Goal: Entertainment & Leisure: Consume media (video, audio)

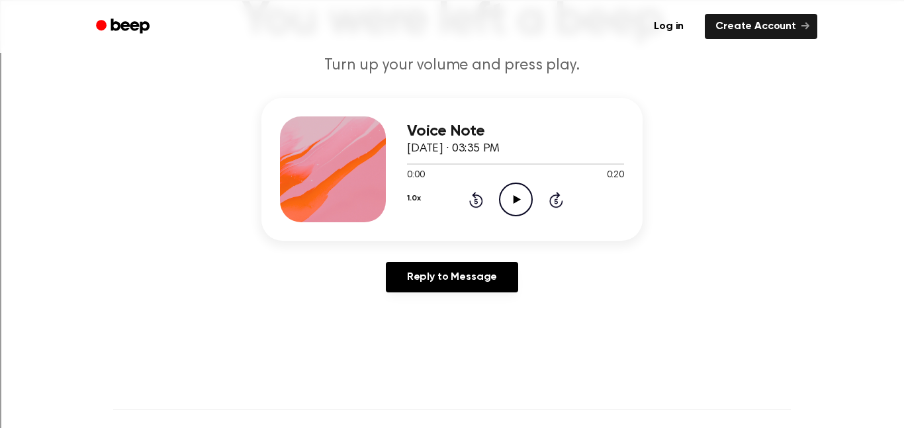
click at [516, 201] on icon at bounding box center [516, 199] width 7 height 9
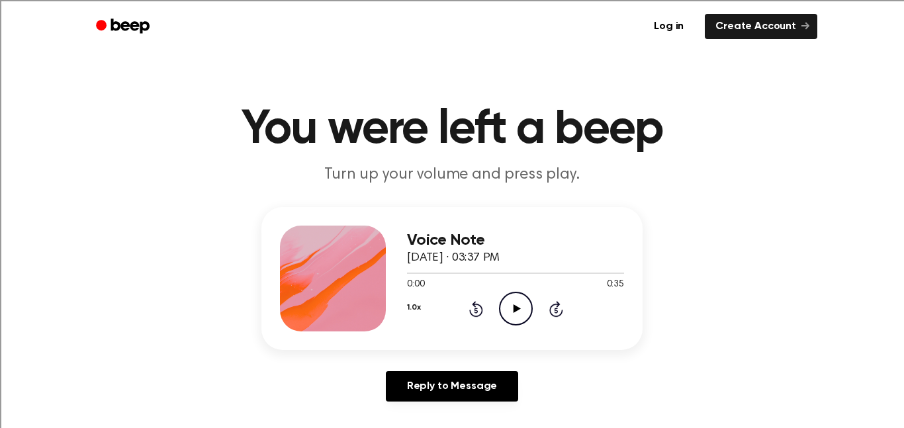
click at [513, 311] on icon at bounding box center [516, 308] width 7 height 9
click at [529, 305] on icon "Play Audio" at bounding box center [516, 309] width 34 height 34
click at [513, 298] on icon "Play Audio" at bounding box center [516, 309] width 34 height 34
click at [507, 304] on icon "Play Audio" at bounding box center [516, 309] width 34 height 34
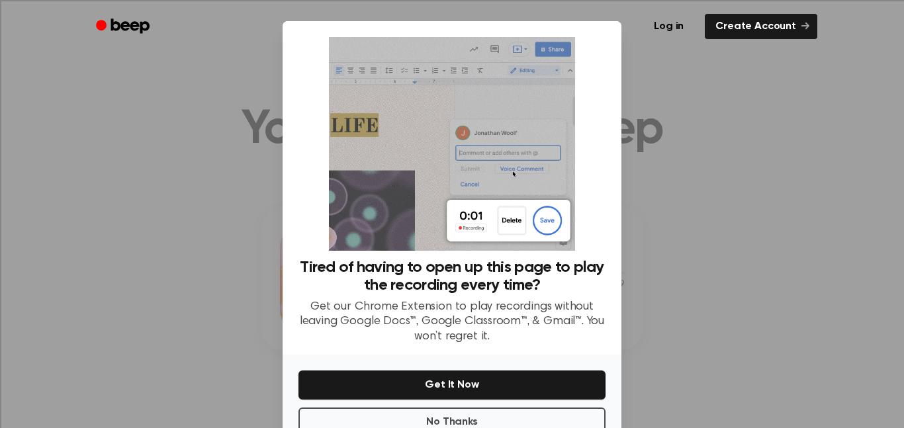
click at [666, 201] on div at bounding box center [452, 214] width 904 height 428
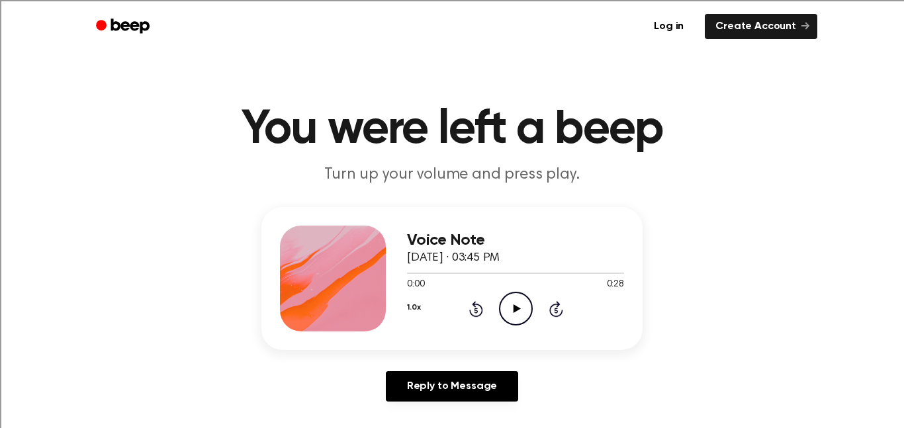
click at [523, 302] on icon "Play Audio" at bounding box center [516, 309] width 34 height 34
